Goal: Information Seeking & Learning: Learn about a topic

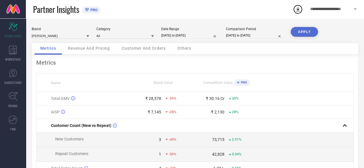
click at [87, 37] on icon at bounding box center [87, 36] width 3 height 3
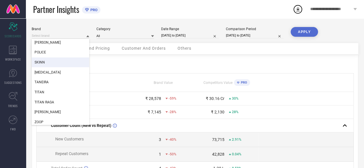
scroll to position [43, 0]
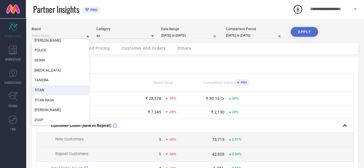
click at [62, 91] on div "TITAN" at bounding box center [60, 90] width 57 height 10
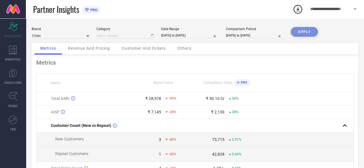
type input "All"
click at [189, 36] on input "[DATE] to [DATE]" at bounding box center [189, 35] width 57 height 6
select select "7"
select select "2025"
select select "8"
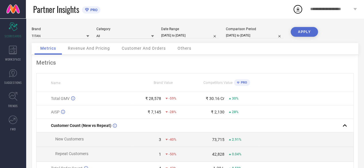
select select "2025"
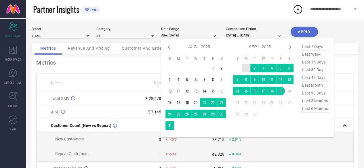
click at [242, 71] on td "1" at bounding box center [245, 68] width 9 height 9
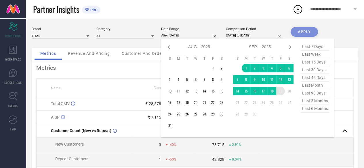
type input "[DATE] to [DATE]"
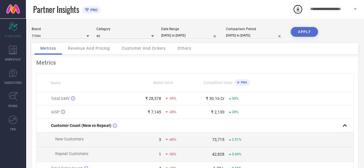
click at [306, 33] on button "APPLY" at bounding box center [303, 32] width 27 height 10
click at [152, 36] on icon at bounding box center [152, 36] width 3 height 2
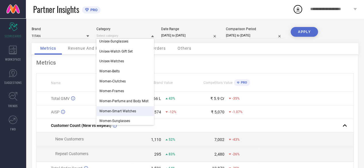
scroll to position [222, 0]
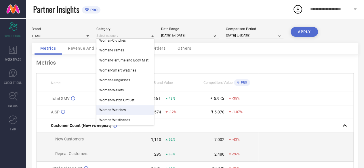
click at [132, 108] on div "Women-Watches" at bounding box center [124, 110] width 57 height 10
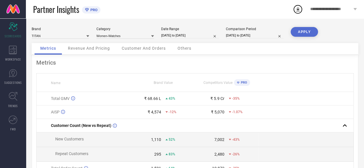
click at [297, 30] on button "APPLY" at bounding box center [303, 32] width 27 height 10
click at [152, 37] on icon at bounding box center [152, 36] width 3 height 3
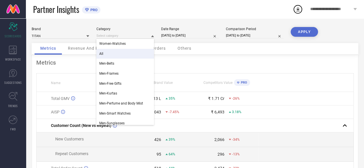
click at [130, 54] on div "All" at bounding box center [124, 54] width 57 height 10
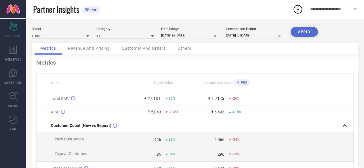
click at [312, 30] on button "APPLY" at bounding box center [303, 32] width 27 height 10
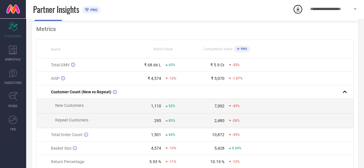
scroll to position [0, 0]
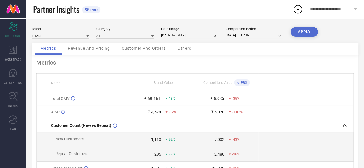
click at [238, 82] on icon at bounding box center [238, 82] width 3 height 3
click at [226, 82] on span "Competitors Value" at bounding box center [217, 83] width 29 height 4
click at [152, 47] on span "Customer And Orders" at bounding box center [144, 48] width 44 height 5
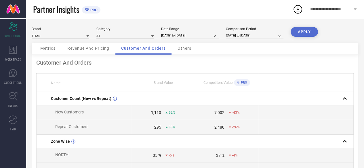
click at [189, 53] on div "Others" at bounding box center [184, 48] width 25 height 11
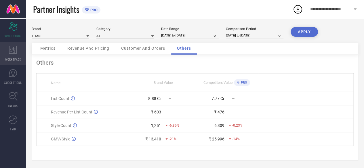
click at [23, 50] on div "WORKSPACE" at bounding box center [13, 53] width 26 height 23
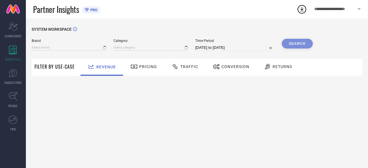
type input "[PERSON_NAME]"
type input "All"
click at [142, 67] on span "Pricing" at bounding box center [148, 66] width 18 height 5
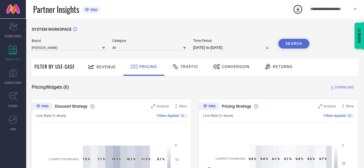
click at [281, 86] on div "Pricing Widgets ( 6 ) DOWNLOAD" at bounding box center [195, 87] width 326 height 6
click at [99, 48] on input at bounding box center [68, 48] width 73 height 6
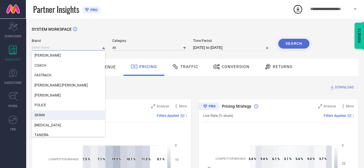
scroll to position [43, 0]
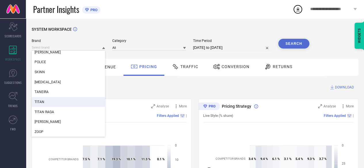
click at [72, 104] on div "TITAN" at bounding box center [68, 102] width 73 height 10
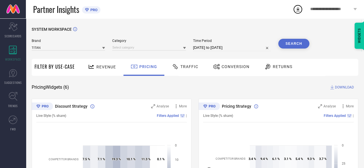
select select "7"
select select "2025"
select select "8"
select select "2025"
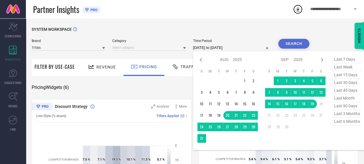
click at [243, 48] on input "[DATE] to [DATE]" at bounding box center [232, 47] width 78 height 7
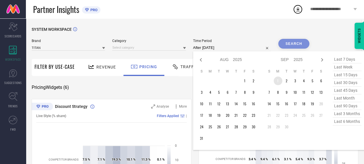
click at [274, 83] on td "1" at bounding box center [277, 80] width 9 height 9
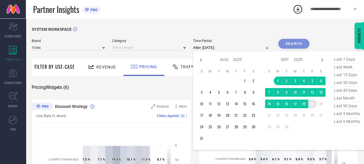
type input "[DATE] to [DATE]"
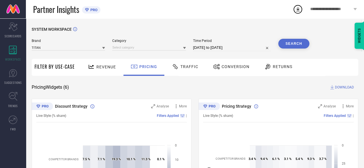
click at [296, 41] on button "Search" at bounding box center [293, 44] width 31 height 10
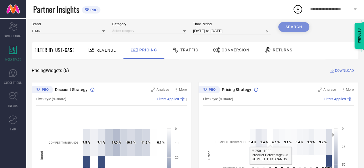
scroll to position [0, 0]
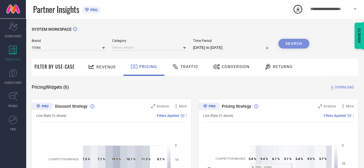
click at [296, 39] on div "Search" at bounding box center [293, 44] width 31 height 10
click at [291, 42] on div "Search" at bounding box center [293, 44] width 31 height 10
click at [190, 64] on div "Traffic" at bounding box center [184, 67] width 29 height 10
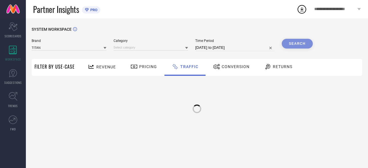
click at [149, 66] on span "Pricing" at bounding box center [148, 66] width 18 height 5
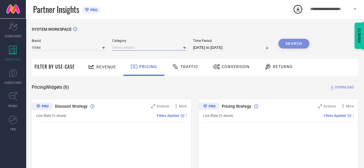
click at [171, 50] on input at bounding box center [148, 48] width 73 height 6
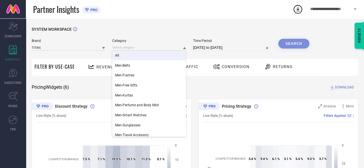
click at [168, 58] on div "All" at bounding box center [148, 56] width 73 height 10
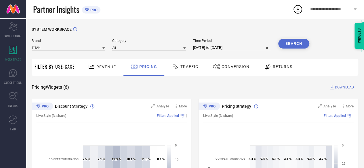
click at [284, 43] on button "Search" at bounding box center [293, 44] width 31 height 10
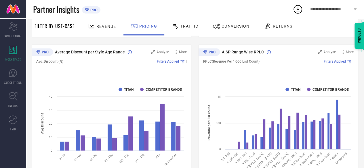
scroll to position [385, 0]
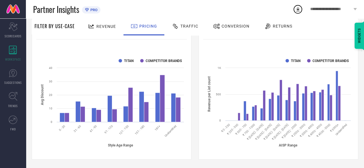
click at [189, 29] on div "Traffic" at bounding box center [184, 26] width 29 height 10
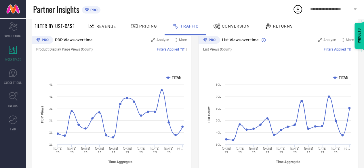
scroll to position [54, 0]
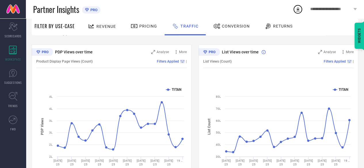
click at [225, 62] on span "List Views (Count)" at bounding box center [217, 61] width 28 height 4
click at [247, 64] on div "List Views (Count) Filters Applied |" at bounding box center [278, 61] width 150 height 13
click at [241, 29] on div "Conversion" at bounding box center [231, 26] width 39 height 10
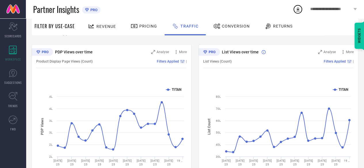
scroll to position [0, 0]
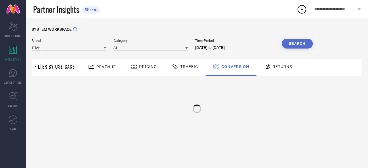
click at [282, 66] on span "Returns" at bounding box center [282, 66] width 20 height 5
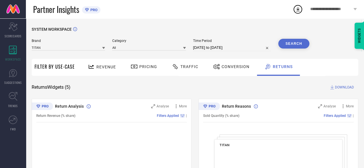
click at [118, 65] on div "Revenue" at bounding box center [101, 67] width 43 height 17
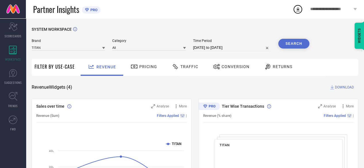
click at [283, 66] on span "Returns" at bounding box center [282, 66] width 20 height 5
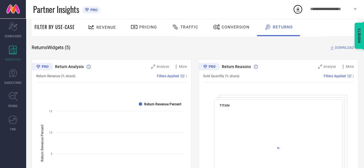
scroll to position [86, 0]
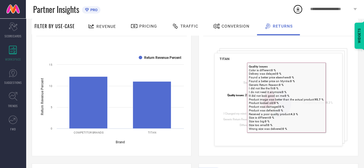
click at [243, 95] on tspan "Quality issues" at bounding box center [235, 95] width 16 height 3
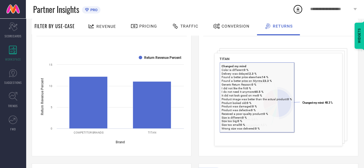
click at [297, 106] on rect at bounding box center [278, 103] width 118 height 83
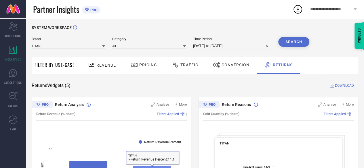
scroll to position [0, 0]
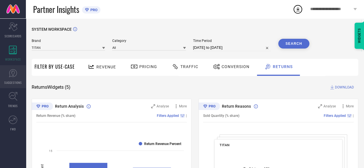
click at [10, 77] on icon at bounding box center [13, 73] width 9 height 9
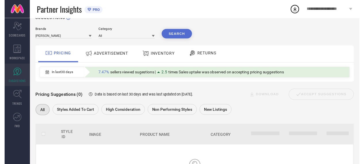
scroll to position [6, 0]
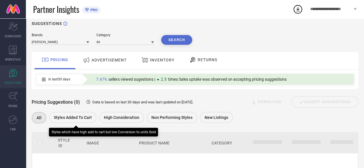
click at [87, 119] on span "Styles Added To Cart" at bounding box center [73, 117] width 38 height 5
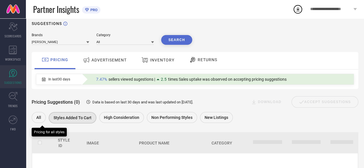
click at [36, 114] on div "All" at bounding box center [39, 117] width 14 height 11
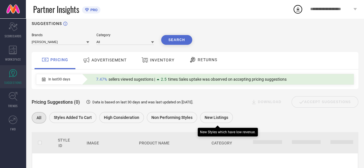
click at [215, 120] on span "New Listings" at bounding box center [216, 117] width 24 height 5
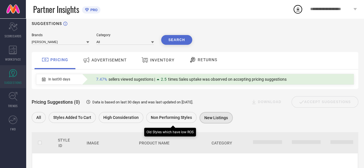
click at [178, 119] on span "Non Performing Styles" at bounding box center [171, 117] width 41 height 5
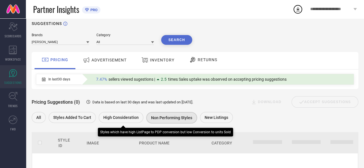
click at [132, 117] on span "High Consideration" at bounding box center [120, 117] width 35 height 5
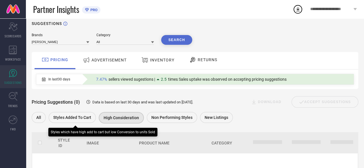
click at [84, 118] on span "Styles Added To Cart" at bounding box center [72, 117] width 38 height 5
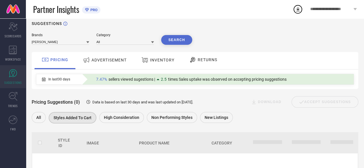
click at [111, 59] on span "ADVERTISEMENT" at bounding box center [108, 60] width 35 height 5
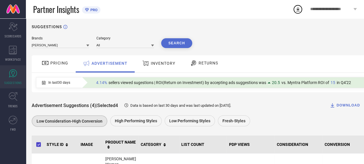
scroll to position [0, 0]
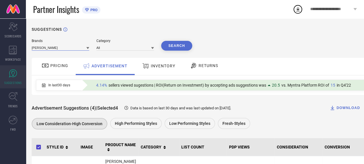
click at [72, 49] on input at bounding box center [60, 48] width 57 height 6
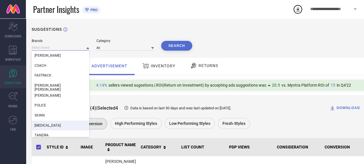
scroll to position [29, 0]
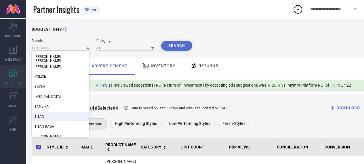
click at [69, 120] on div "TITAN" at bounding box center [60, 117] width 57 height 10
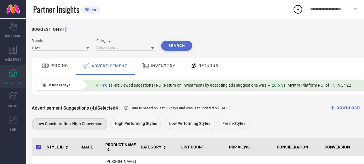
click at [172, 46] on button "Search" at bounding box center [176, 46] width 31 height 10
click at [149, 49] on input at bounding box center [124, 48] width 57 height 6
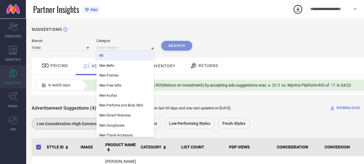
click at [132, 56] on div "All" at bounding box center [124, 56] width 57 height 10
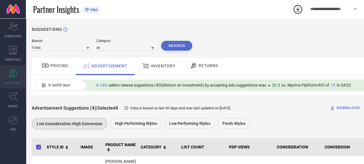
click at [172, 47] on button "Search" at bounding box center [176, 46] width 31 height 10
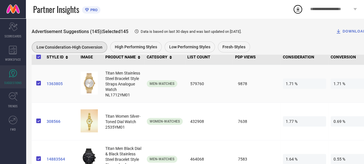
scroll to position [57, 0]
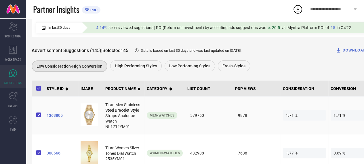
click at [124, 118] on span "Titan Men Stainless Steel Bracelet Style Straps Analogue Watch NL1712YM01" at bounding box center [122, 115] width 35 height 26
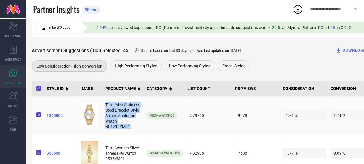
click at [124, 118] on span "Titan Men Stainless Steel Bracelet Style Straps Analogue Watch NL1712YM01" at bounding box center [122, 115] width 35 height 26
click at [122, 125] on span "Titan Men Stainless Steel Bracelet Style Straps Analogue Watch NL1712YM01" at bounding box center [122, 115] width 35 height 26
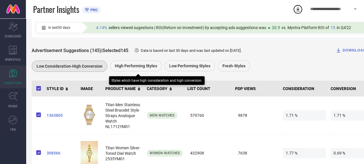
click at [141, 67] on span "High Performing Styles" at bounding box center [136, 66] width 42 height 5
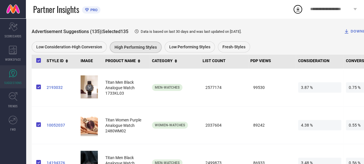
scroll to position [86, 0]
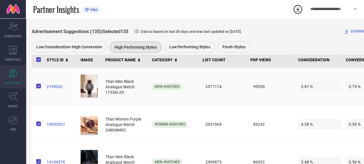
click at [116, 95] on span "Titan Men Black Analogue Watch 1733KL03" at bounding box center [119, 87] width 29 height 16
click at [50, 89] on span "2193032" at bounding box center [61, 86] width 29 height 5
drag, startPoint x: 63, startPoint y: 87, endPoint x: 47, endPoint y: 89, distance: 16.3
click at [47, 89] on td "2193032" at bounding box center [61, 87] width 34 height 38
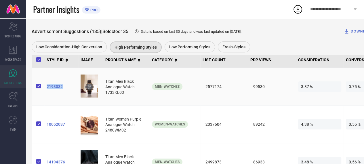
copy span "2193032"
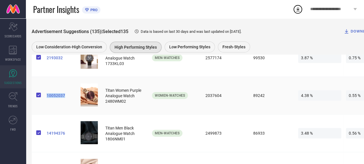
drag, startPoint x: 46, startPoint y: 100, endPoint x: 70, endPoint y: 101, distance: 24.4
click at [70, 101] on td "10052037" at bounding box center [61, 96] width 34 height 38
copy span "10052037"
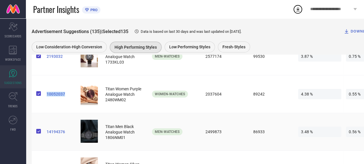
scroll to position [57, 0]
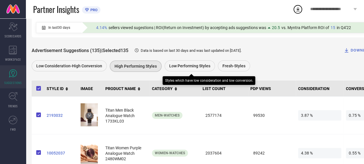
click at [196, 64] on span "Low Performing Styles" at bounding box center [189, 66] width 41 height 5
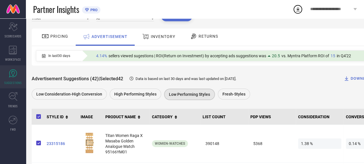
scroll to position [0, 0]
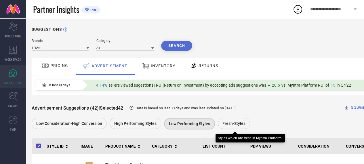
click at [235, 124] on span "Fresh-Styles" at bounding box center [233, 123] width 23 height 5
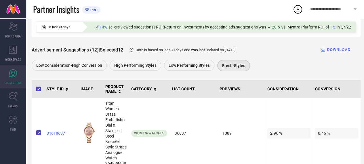
scroll to position [57, 0]
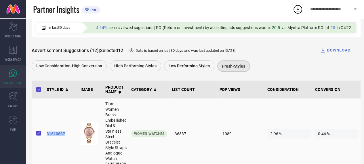
drag, startPoint x: 45, startPoint y: 135, endPoint x: 70, endPoint y: 134, distance: 24.8
click at [70, 134] on td "31610637" at bounding box center [61, 134] width 34 height 70
copy span "31610637"
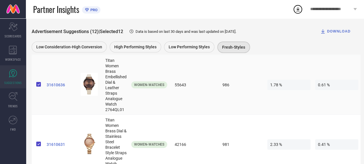
scroll to position [172, 0]
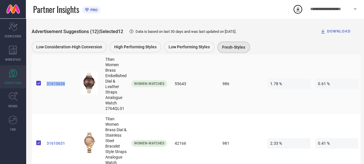
drag, startPoint x: 44, startPoint y: 86, endPoint x: 66, endPoint y: 87, distance: 21.3
click at [66, 87] on td "31610636" at bounding box center [61, 83] width 34 height 59
copy span "31610636"
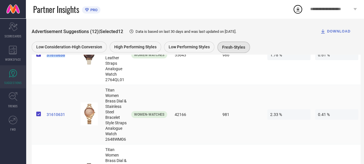
scroll to position [230, 0]
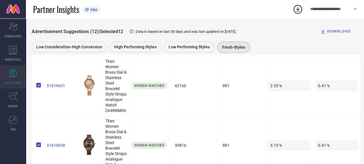
click at [145, 32] on span "Data is based on last 30 days and was last updated on [DATE] ." at bounding box center [185, 31] width 101 height 4
click at [143, 32] on span "Data is based on last 30 days and was last updated on [DATE] ." at bounding box center [185, 31] width 101 height 4
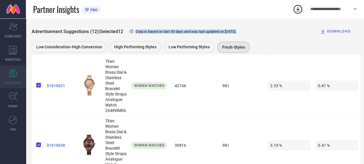
click at [143, 32] on span "Data is based on last 30 days and was last updated on [DATE] ." at bounding box center [185, 31] width 101 height 4
click at [121, 34] on span "Selected 12" at bounding box center [111, 31] width 23 height 5
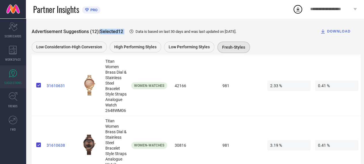
click at [120, 36] on div "Advertisement Suggestions (12) | Selected 12 Data is based on last 30 days and …" at bounding box center [196, 31] width 328 height 11
